Goal: Navigation & Orientation: Go to known website

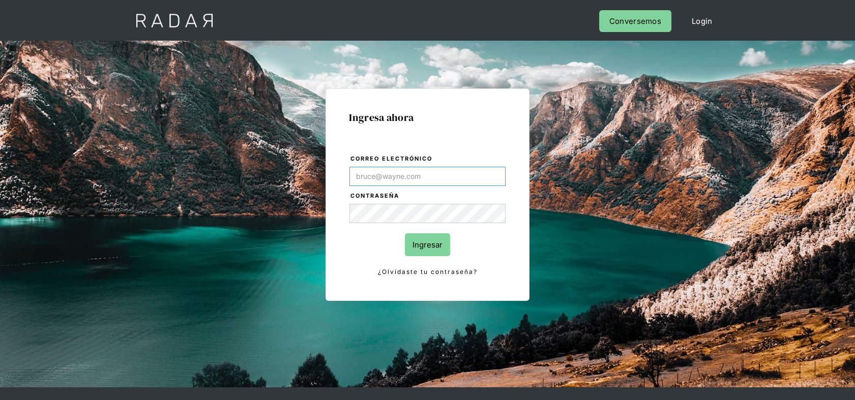
type input "Franco.Ridner@remitee.com"
click at [432, 239] on input "Ingresar" at bounding box center [427, 244] width 45 height 23
click at [417, 239] on input "Ingresar" at bounding box center [427, 244] width 45 height 23
